Goal: Browse casually: Explore the website without a specific task or goal

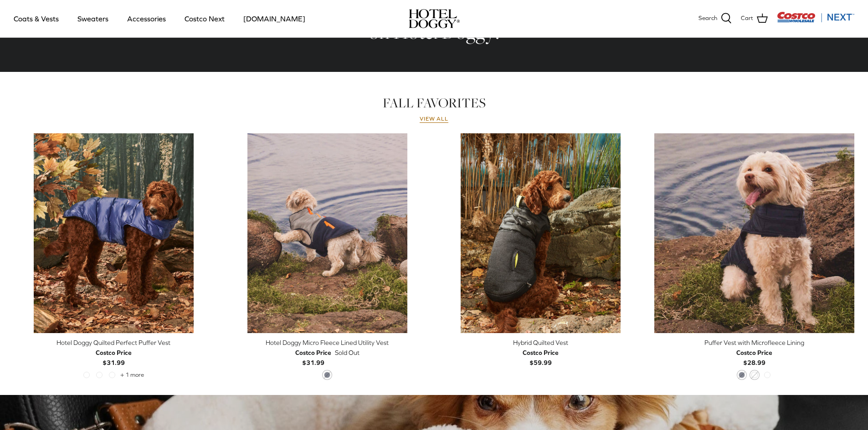
scroll to position [364, 0]
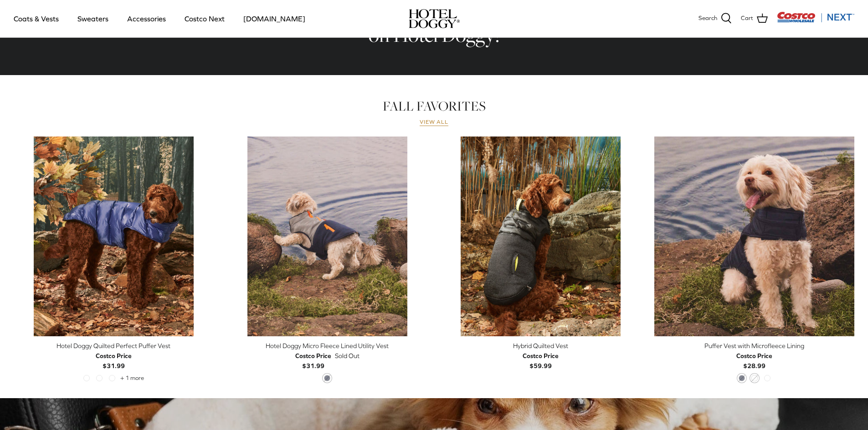
click at [438, 121] on link "View all" at bounding box center [433, 122] width 29 height 7
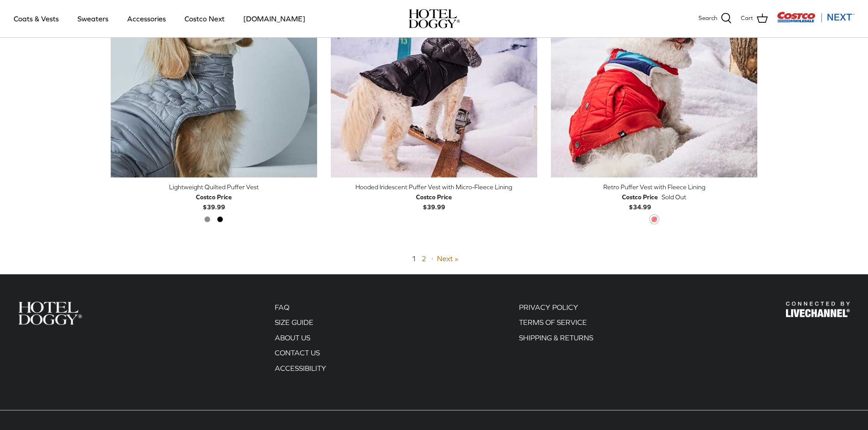
scroll to position [2288, 0]
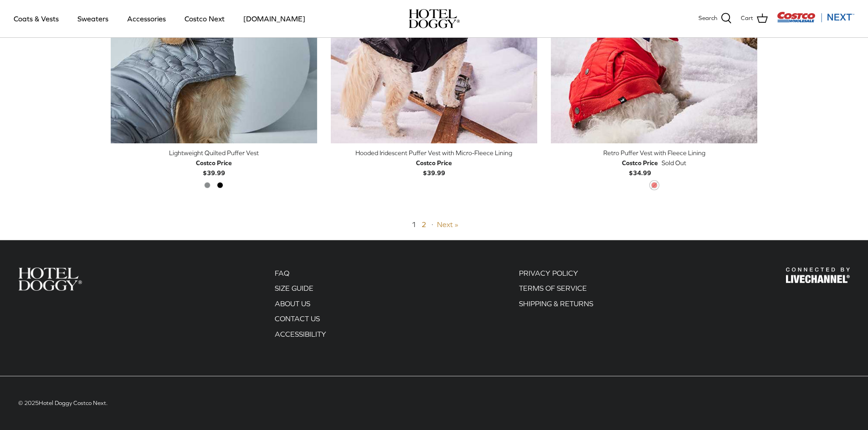
click at [453, 226] on link "Next »" at bounding box center [447, 224] width 21 height 8
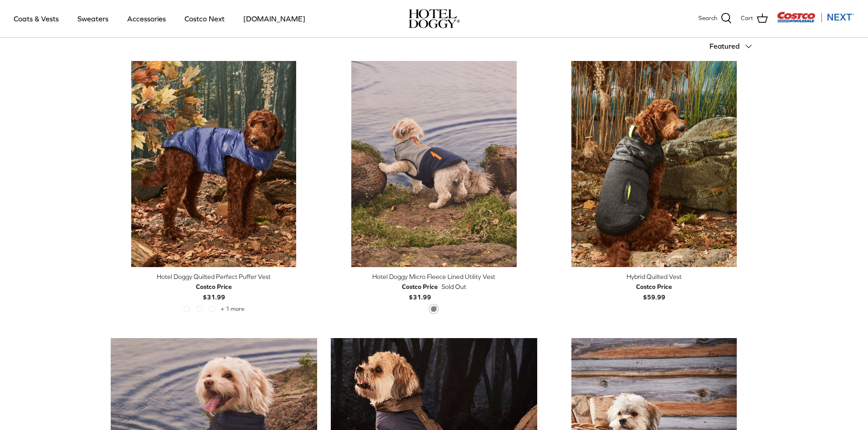
scroll to position [219, 0]
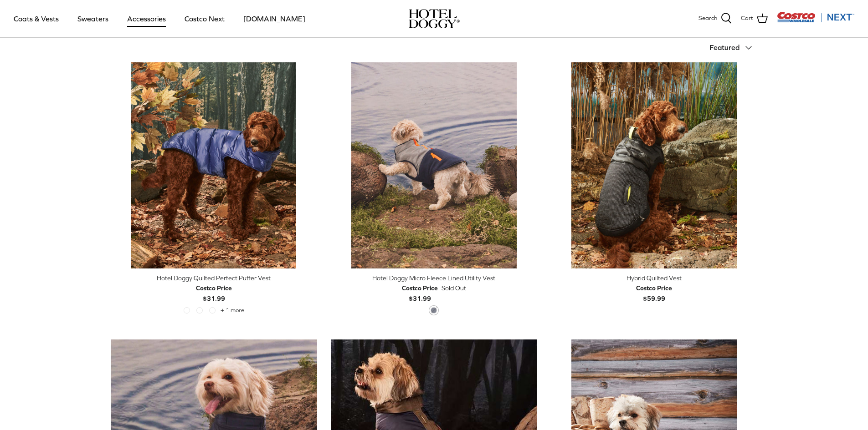
click at [142, 21] on link "Accessories" at bounding box center [146, 18] width 55 height 31
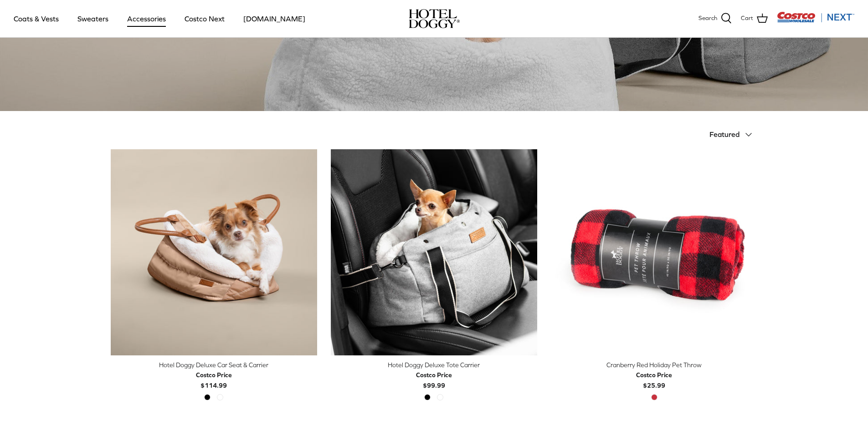
scroll to position [137, 0]
